Goal: Check status

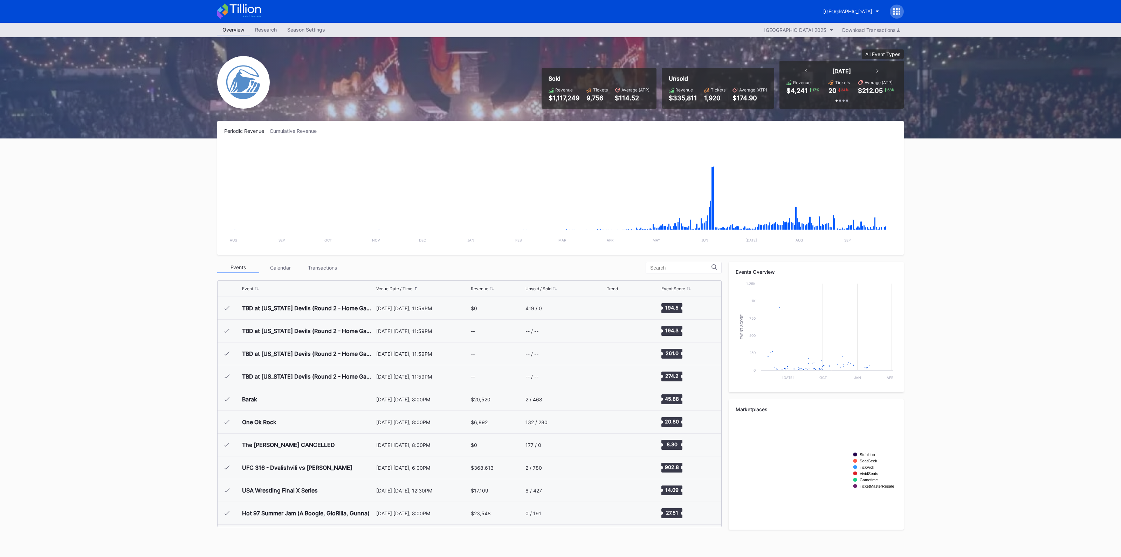
scroll to position [1093, 0]
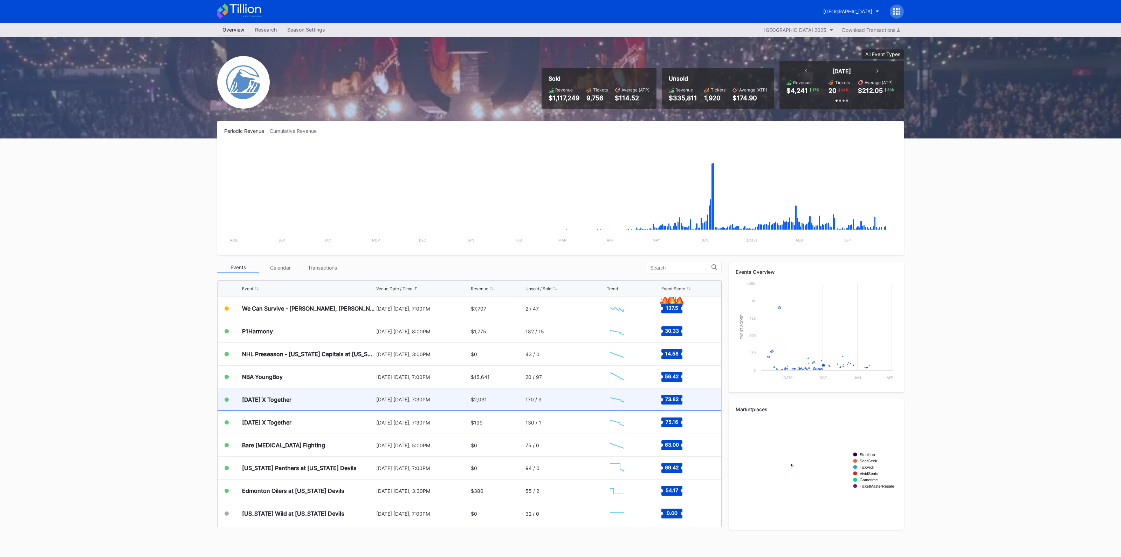
click at [473, 400] on div "$2,031" at bounding box center [479, 399] width 16 height 6
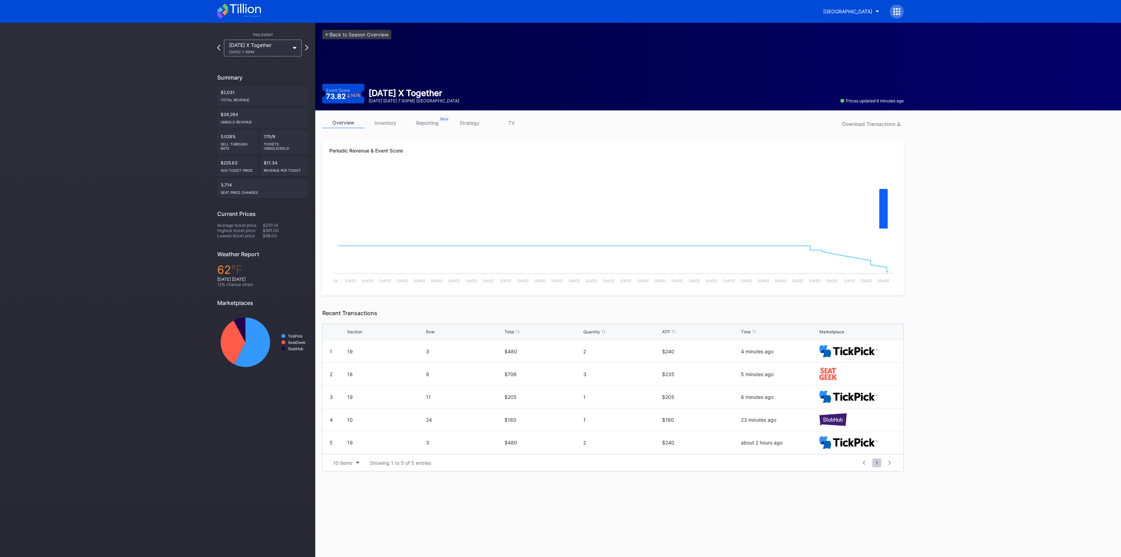
click at [384, 120] on link "inventory" at bounding box center [385, 122] width 42 height 11
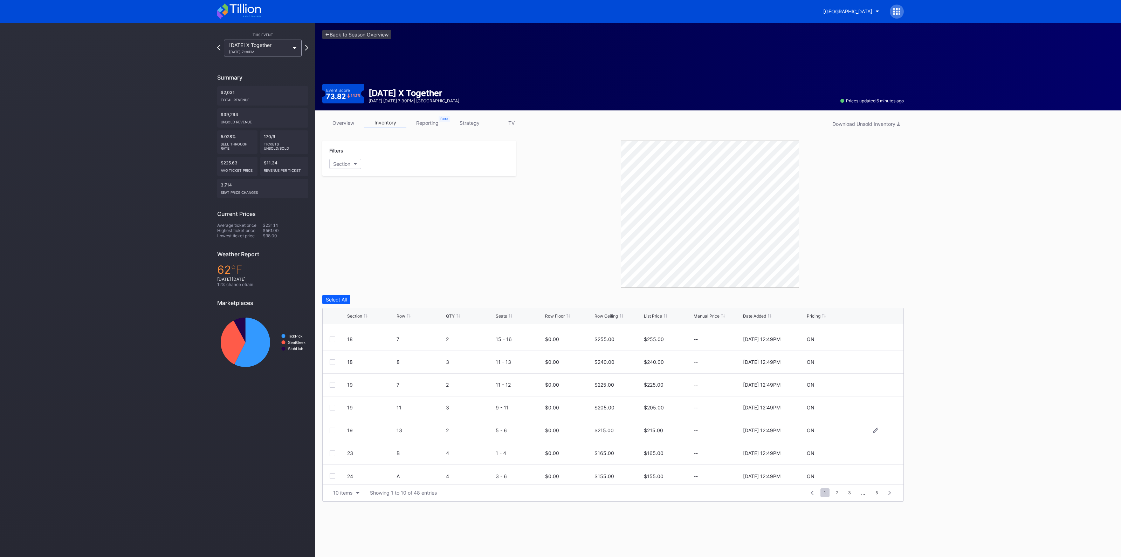
scroll to position [68, 0]
click at [344, 490] on div "10 items" at bounding box center [342, 492] width 19 height 6
click at [350, 474] on div "200 items" at bounding box center [346, 474] width 23 height 6
click at [356, 35] on link "<- Back to Season Overview" at bounding box center [356, 34] width 69 height 9
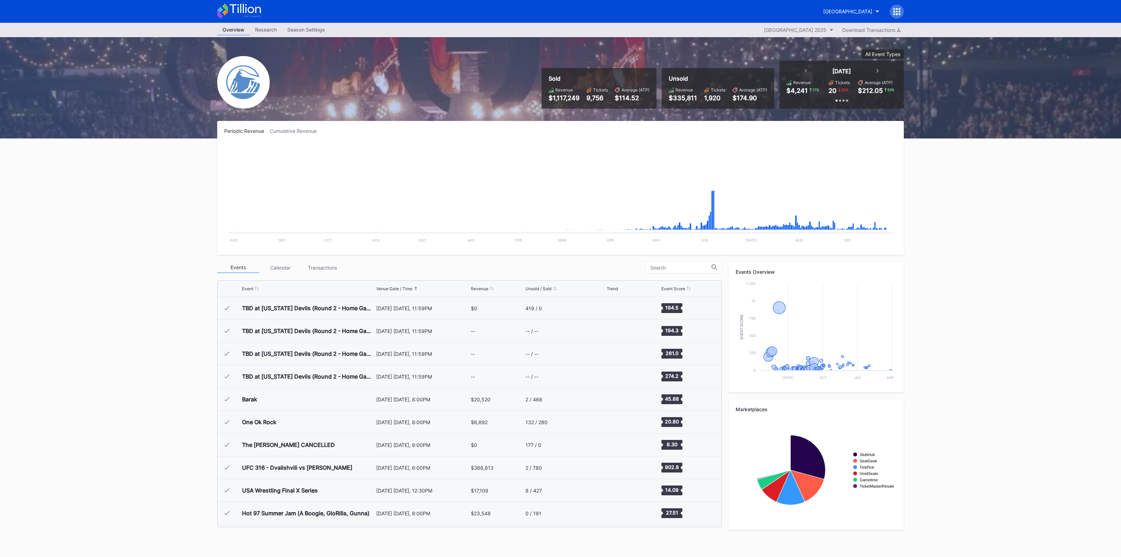
scroll to position [1093, 0]
